Goal: Task Accomplishment & Management: Use online tool/utility

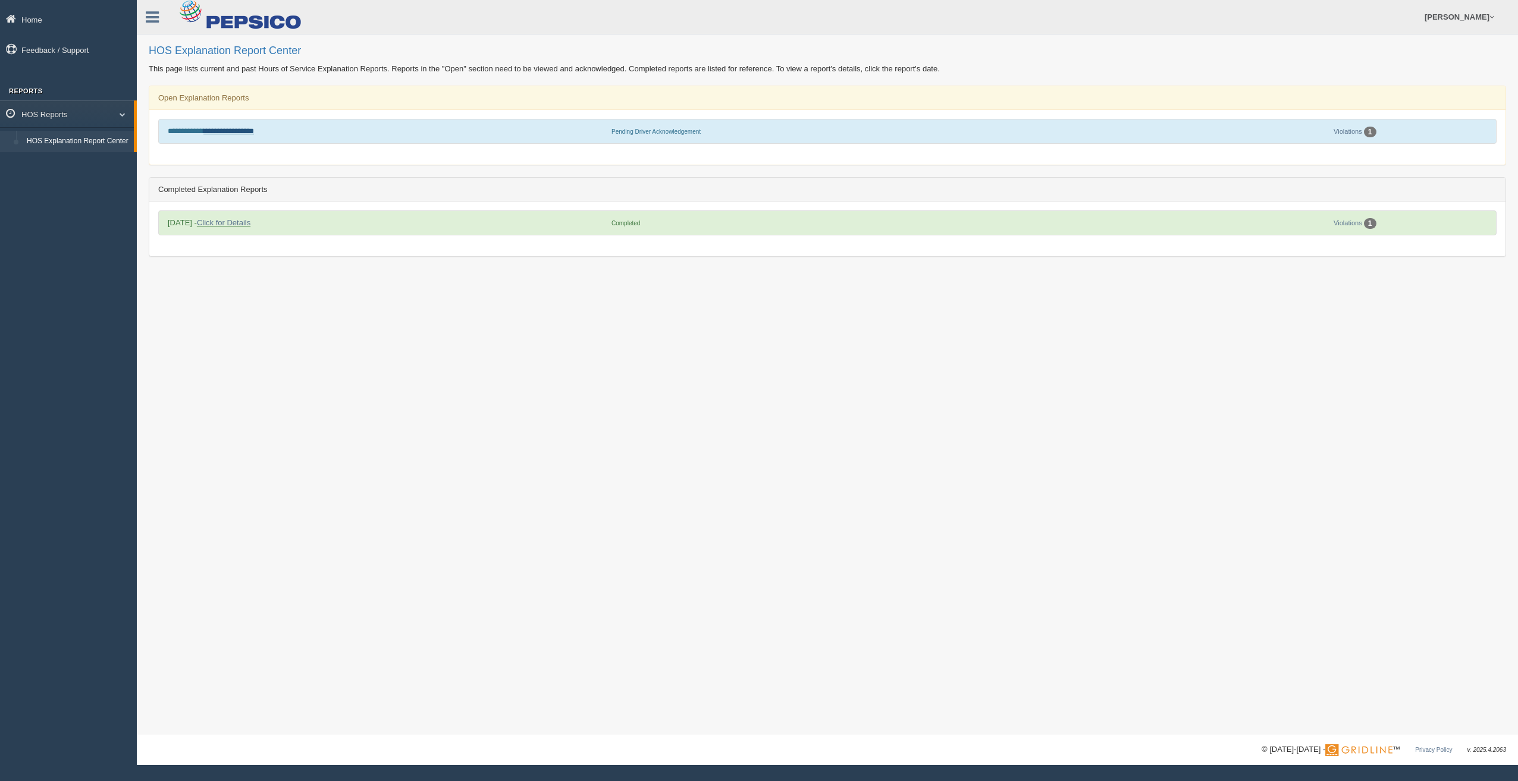
click at [245, 133] on link "**********" at bounding box center [228, 131] width 51 height 8
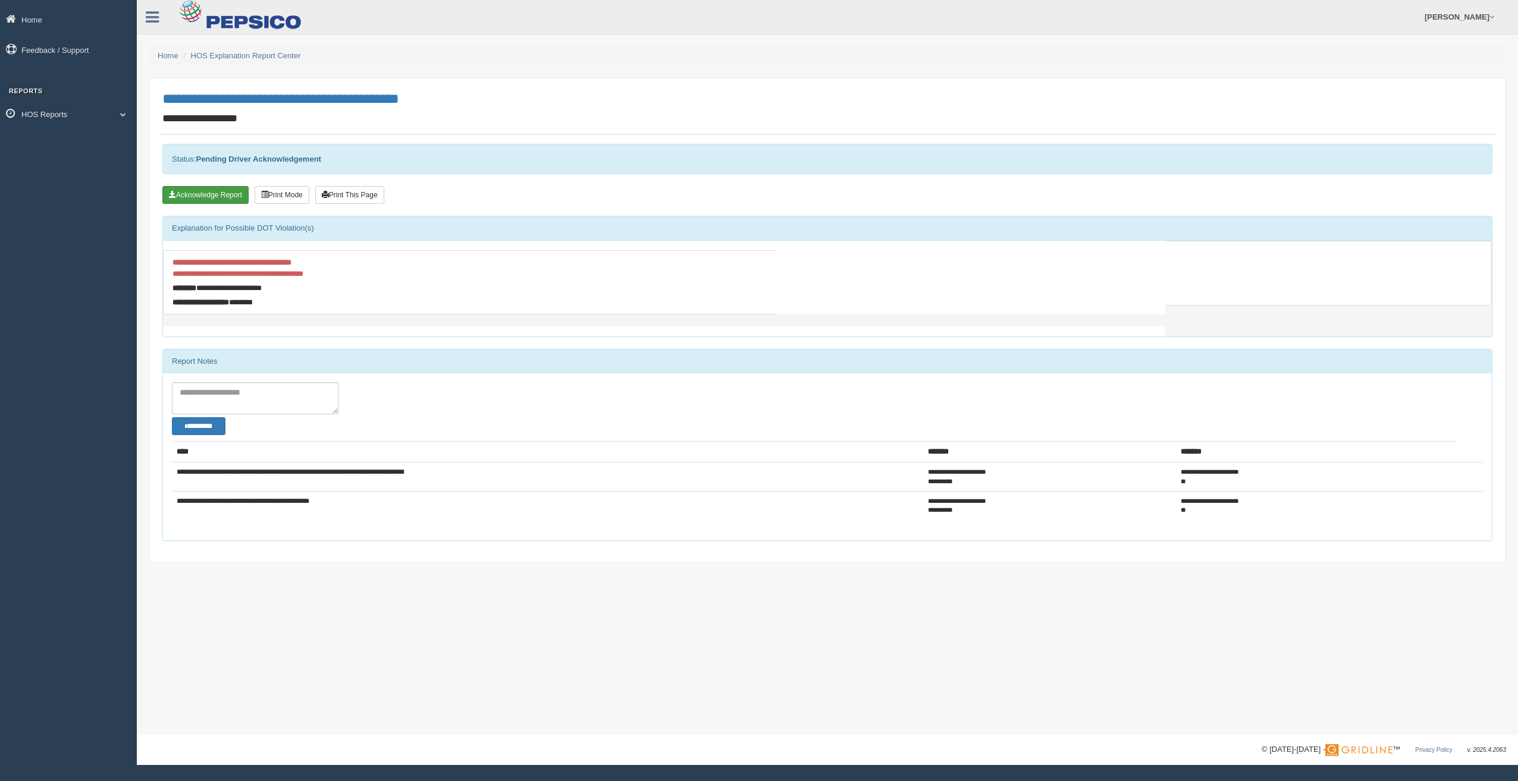
click at [198, 196] on button "Acknowledge Report" at bounding box center [205, 195] width 86 height 18
